Goal: Task Accomplishment & Management: Complete application form

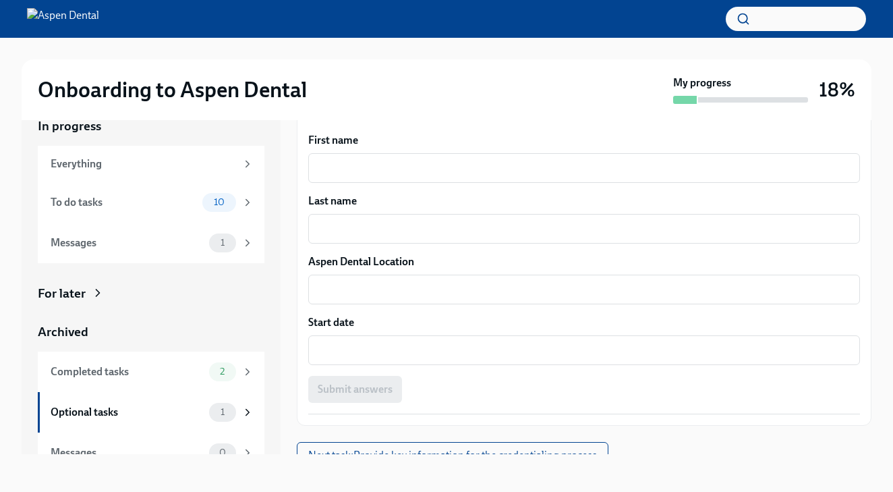
scroll to position [24, 0]
click at [123, 373] on div "Completed tasks" at bounding box center [127, 371] width 153 height 15
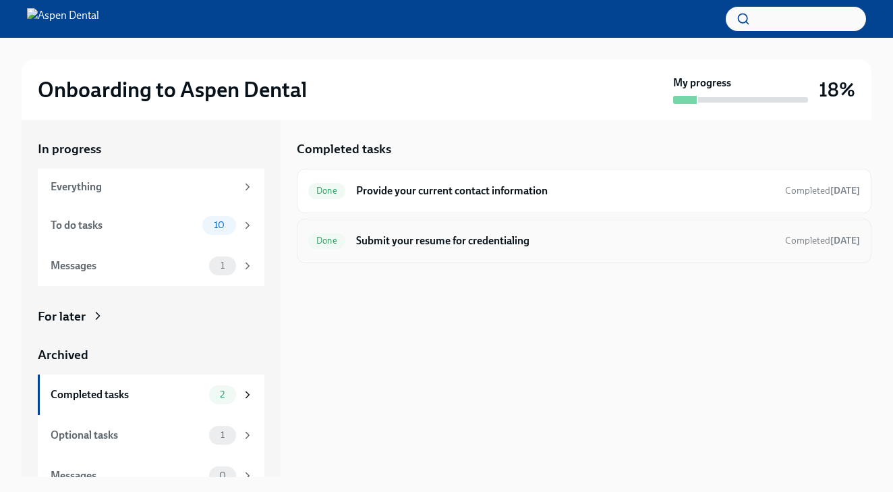
click at [446, 246] on h6 "Submit your resume for credentialing" at bounding box center [565, 240] width 418 height 15
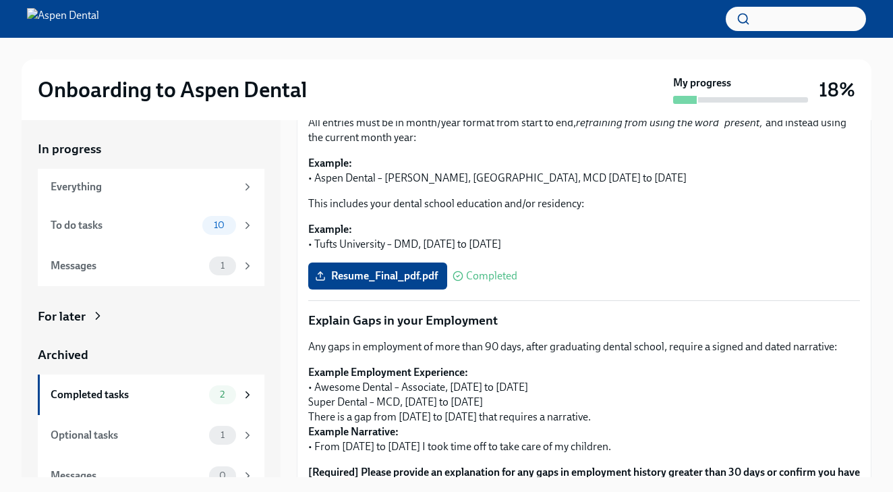
scroll to position [287, 0]
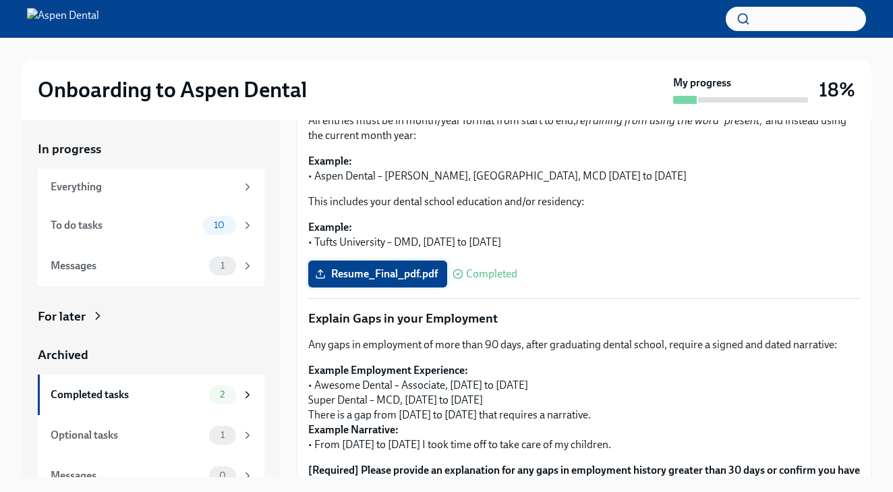
click at [397, 267] on span "Resume_Final_pdf.pdf" at bounding box center [378, 273] width 120 height 13
click at [0, 0] on input "Resume_Final_pdf.pdf" at bounding box center [0, 0] width 0 height 0
click at [386, 260] on label "Resume_Final_pdf.pdf" at bounding box center [377, 273] width 139 height 27
click at [0, 0] on input "Resume_Final_pdf.pdf" at bounding box center [0, 0] width 0 height 0
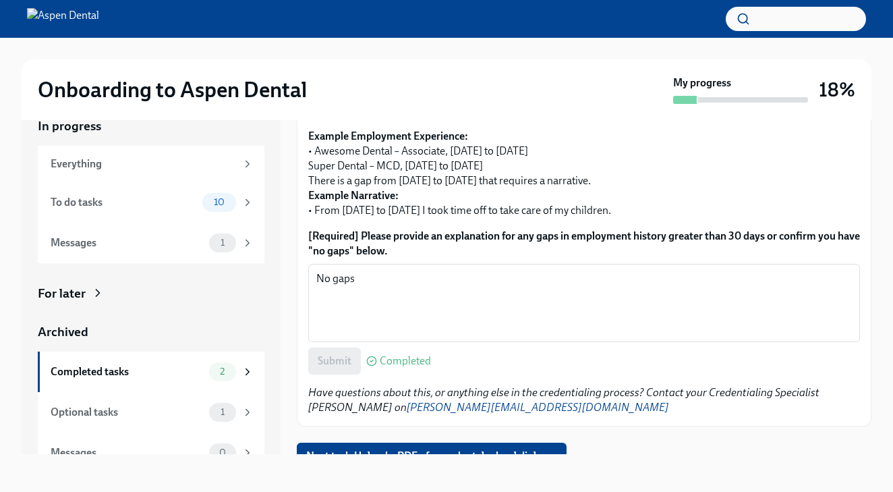
scroll to position [24, 0]
click at [331, 449] on span "Next task : Upload a PDF of your dental school diploma" at bounding box center [431, 455] width 251 height 13
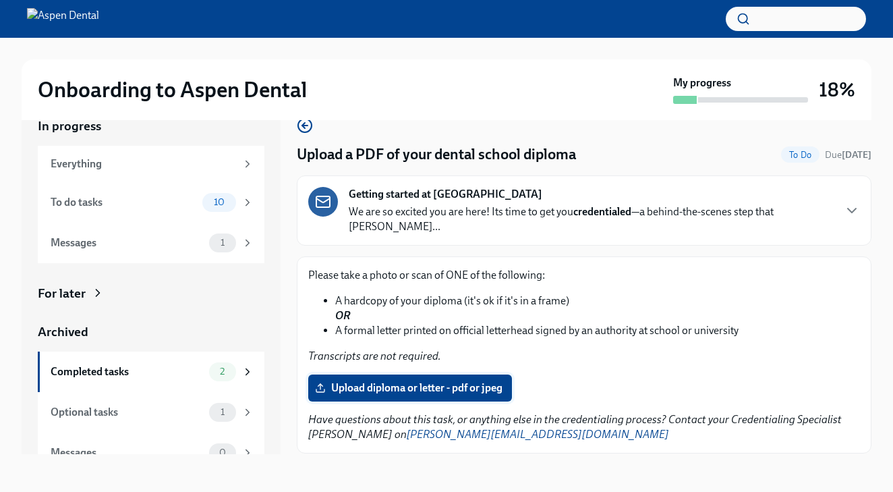
click at [410, 375] on label "Upload diploma or letter - pdf or jpeg" at bounding box center [410, 388] width 204 height 27
click at [0, 0] on input "Upload diploma or letter - pdf or jpeg" at bounding box center [0, 0] width 0 height 0
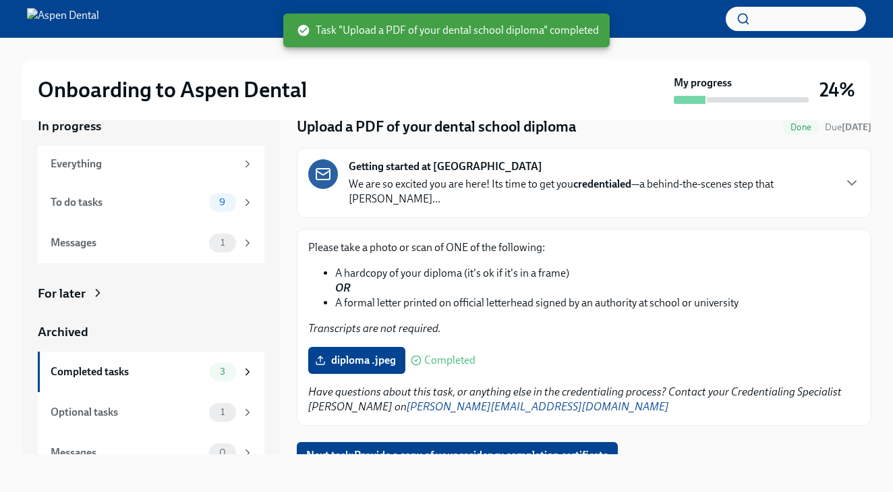
scroll to position [24, 0]
click at [496, 449] on span "Next task : Provide a copy of your residency completion certificate" at bounding box center [457, 455] width 302 height 13
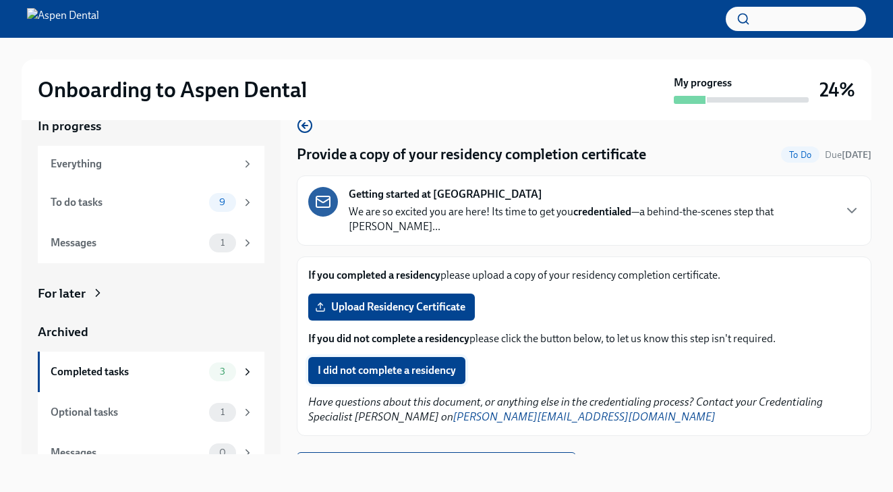
click at [428, 357] on button "I did not complete a residency" at bounding box center [386, 370] width 157 height 27
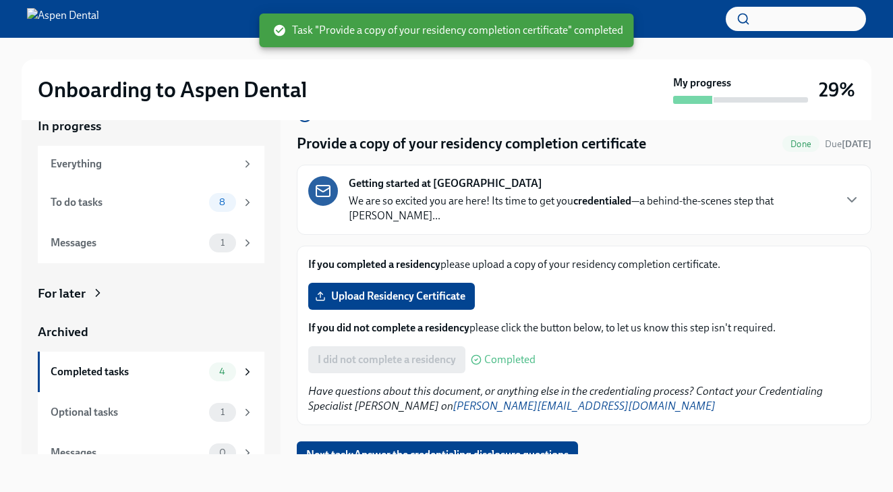
scroll to position [10, 0]
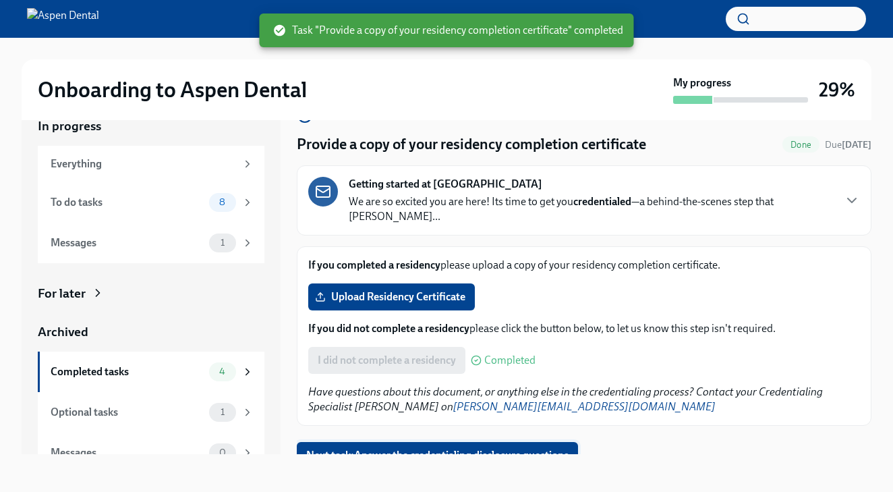
click at [461, 449] on span "Next task : Answer the credentialing disclosure questions" at bounding box center [437, 455] width 263 height 13
